Goal: Find specific page/section: Find specific page/section

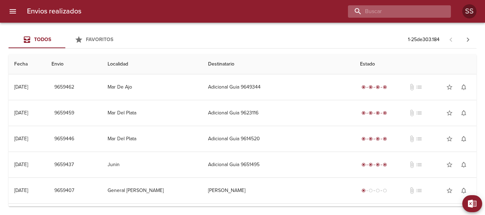
click at [413, 11] on input "buscar" at bounding box center [393, 11] width 91 height 12
type input "[PERSON_NAME]"
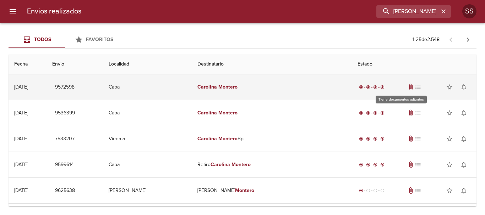
click at [407, 87] on span "attach_file" at bounding box center [410, 87] width 7 height 7
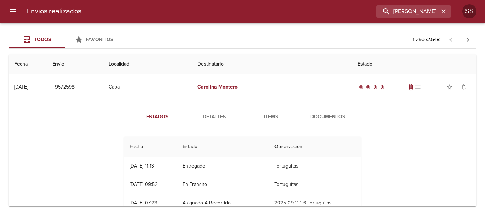
click at [322, 114] on span "Documentos" at bounding box center [327, 117] width 48 height 9
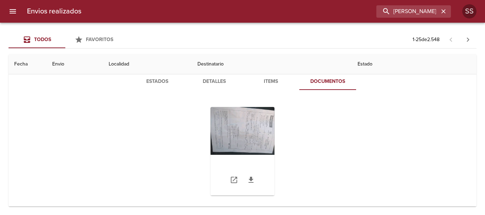
scroll to position [71, 0]
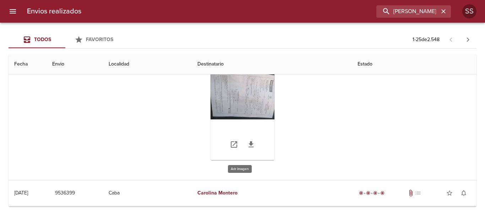
click at [244, 98] on div "Tabla de envíos del cliente" at bounding box center [242, 116] width 64 height 89
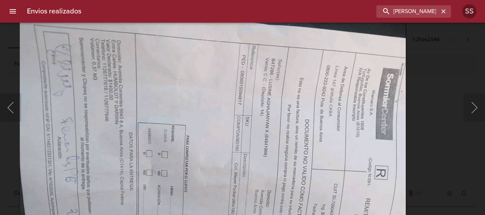
click at [281, 130] on img "Lightbox" at bounding box center [213, 161] width 386 height 290
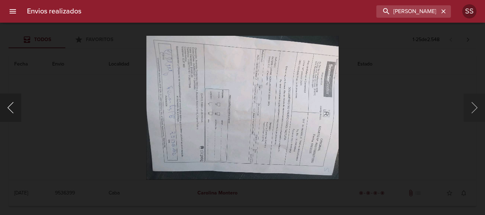
click at [9, 107] on button "Anterior" at bounding box center [10, 108] width 21 height 28
click at [475, 107] on button "Siguiente" at bounding box center [473, 108] width 21 height 28
click at [475, 108] on button "Siguiente" at bounding box center [473, 108] width 21 height 28
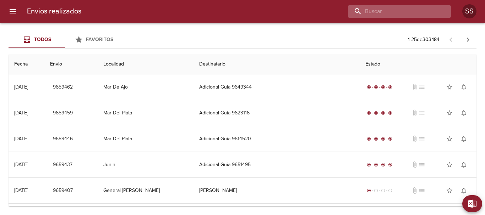
click at [417, 11] on input "buscar" at bounding box center [393, 11] width 91 height 12
type input "[PERSON_NAME]"
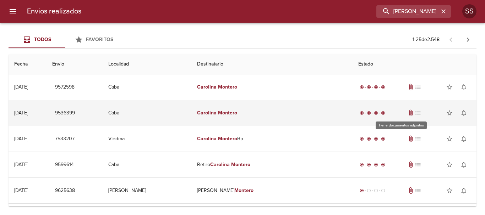
click at [407, 113] on span "attach_file" at bounding box center [410, 113] width 7 height 7
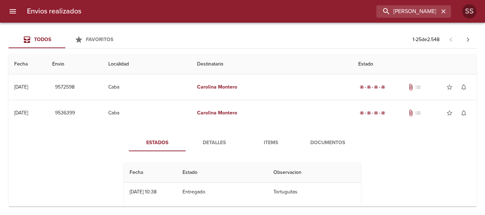
scroll to position [35, 0]
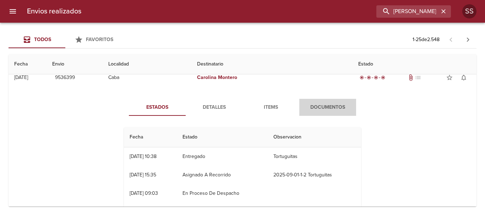
click at [326, 108] on span "Documentos" at bounding box center [327, 107] width 48 height 9
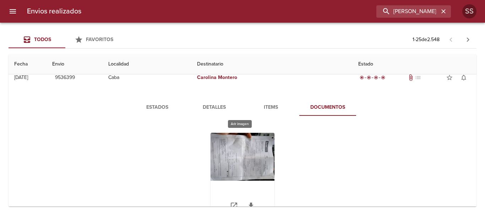
click at [238, 157] on div "Tabla de envíos del cliente" at bounding box center [242, 177] width 64 height 89
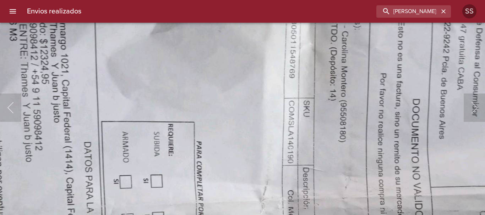
click at [288, 204] on img "Lightbox" at bounding box center [273, 183] width 777 height 583
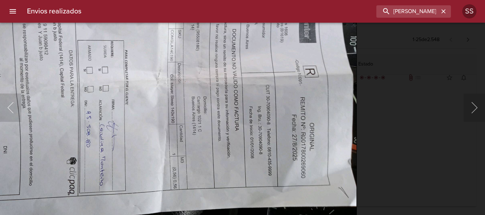
click at [260, 112] on img "Lightbox" at bounding box center [163, 71] width 387 height 290
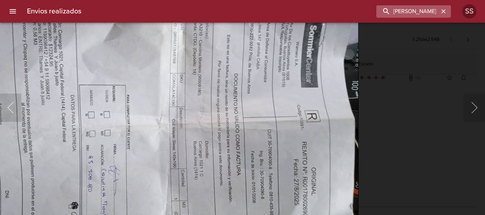
click at [439, 12] on button "button" at bounding box center [443, 11] width 9 height 9
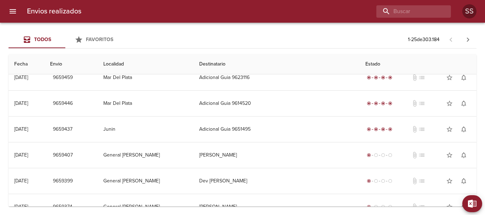
scroll to position [0, 0]
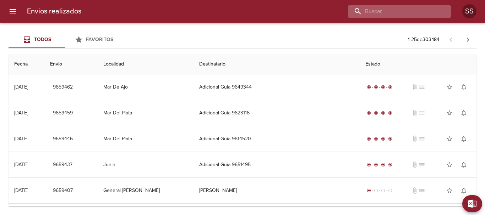
click at [406, 12] on input "buscar" at bounding box center [393, 11] width 91 height 12
type input "[PERSON_NAME]"
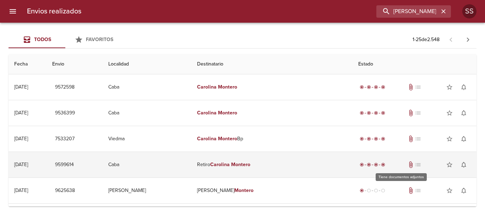
click at [407, 164] on span "attach_file" at bounding box center [410, 164] width 7 height 7
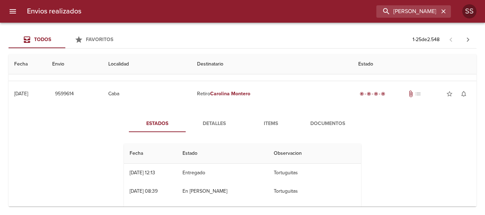
scroll to position [106, 0]
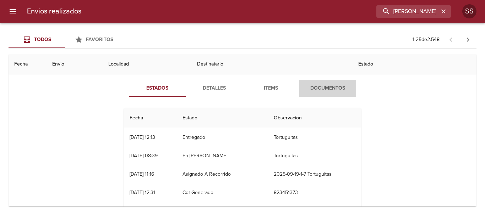
click at [325, 85] on span "Documentos" at bounding box center [327, 88] width 48 height 9
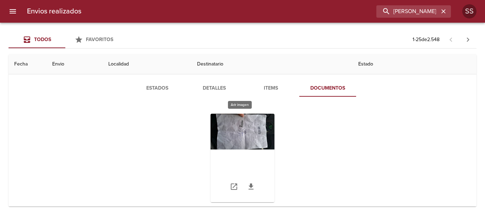
click at [253, 123] on div "Tabla de envíos del cliente" at bounding box center [242, 158] width 64 height 89
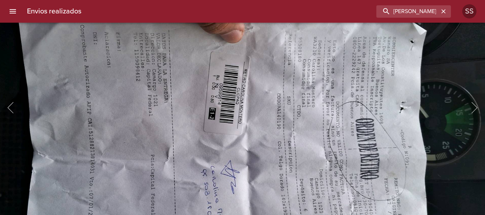
click at [286, 137] on img "Lightbox" at bounding box center [231, 159] width 515 height 290
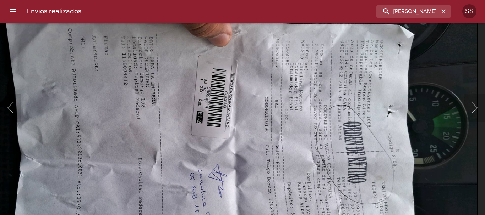
click at [269, 159] on img "Lightbox" at bounding box center [219, 162] width 515 height 290
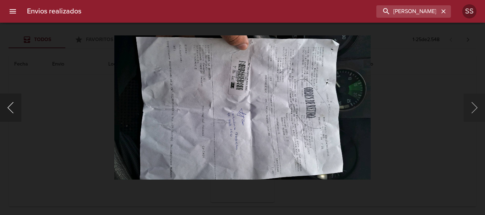
click at [10, 104] on button "Anterior" at bounding box center [10, 108] width 21 height 28
click at [12, 108] on button "Anterior" at bounding box center [10, 108] width 21 height 28
click at [474, 108] on button "Siguiente" at bounding box center [473, 108] width 21 height 28
click at [299, 112] on img "Lightbox" at bounding box center [242, 107] width 257 height 144
click at [11, 108] on button "Anterior" at bounding box center [10, 108] width 21 height 28
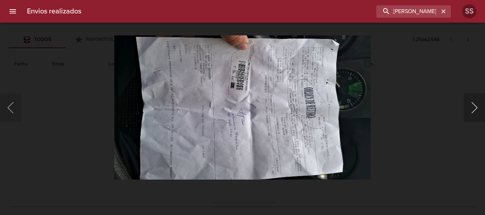
click at [472, 106] on button "Siguiente" at bounding box center [473, 108] width 21 height 28
click at [259, 94] on img "Lightbox" at bounding box center [242, 107] width 257 height 144
click at [10, 110] on button "Anterior" at bounding box center [10, 108] width 21 height 28
click at [474, 108] on button "Siguiente" at bounding box center [473, 108] width 21 height 28
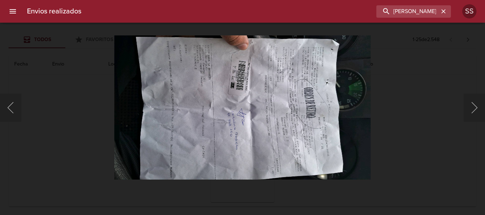
click at [274, 98] on img "Lightbox" at bounding box center [242, 107] width 257 height 144
click at [474, 109] on button "Siguiente" at bounding box center [473, 108] width 21 height 28
click at [474, 110] on button "Siguiente" at bounding box center [473, 108] width 21 height 28
click at [9, 108] on button "Anterior" at bounding box center [10, 108] width 21 height 28
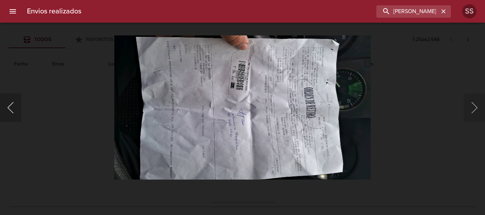
click at [8, 108] on button "Anterior" at bounding box center [10, 108] width 21 height 28
click at [9, 108] on button "Anterior" at bounding box center [10, 108] width 21 height 28
